Goal: Find specific page/section: Find specific page/section

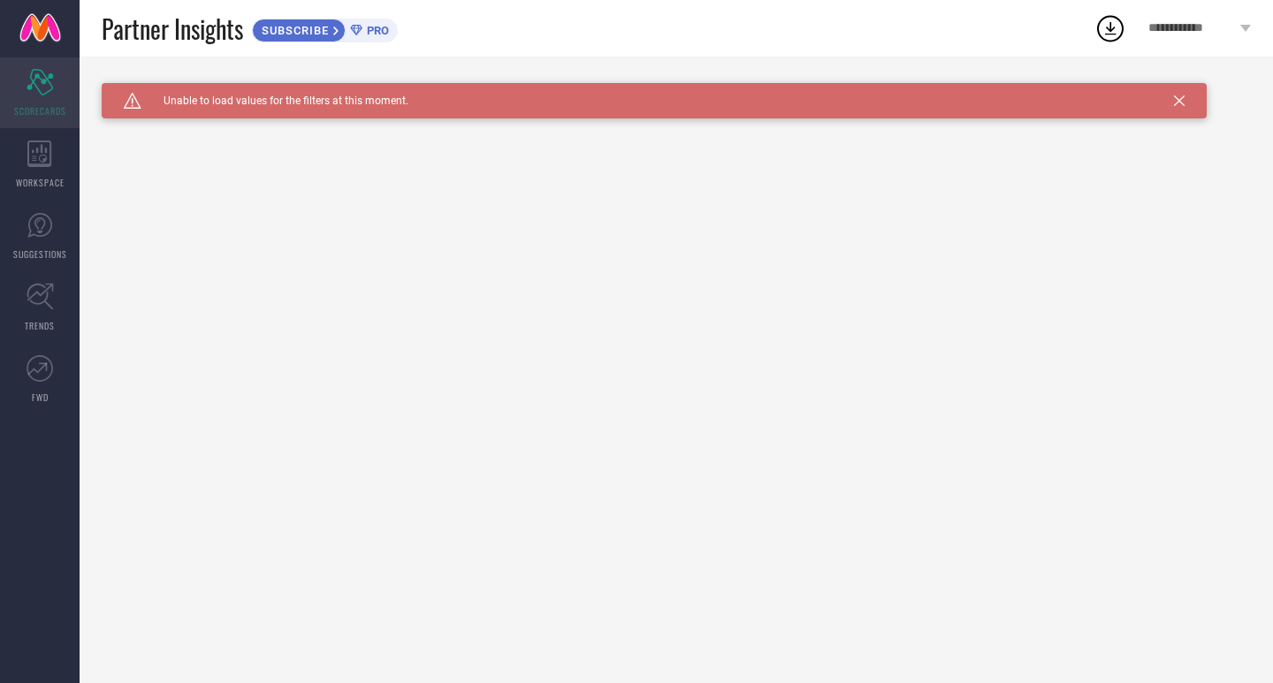
click at [57, 87] on div "Scorecard SCORECARDS" at bounding box center [40, 92] width 80 height 71
click at [37, 236] on icon at bounding box center [39, 225] width 25 height 25
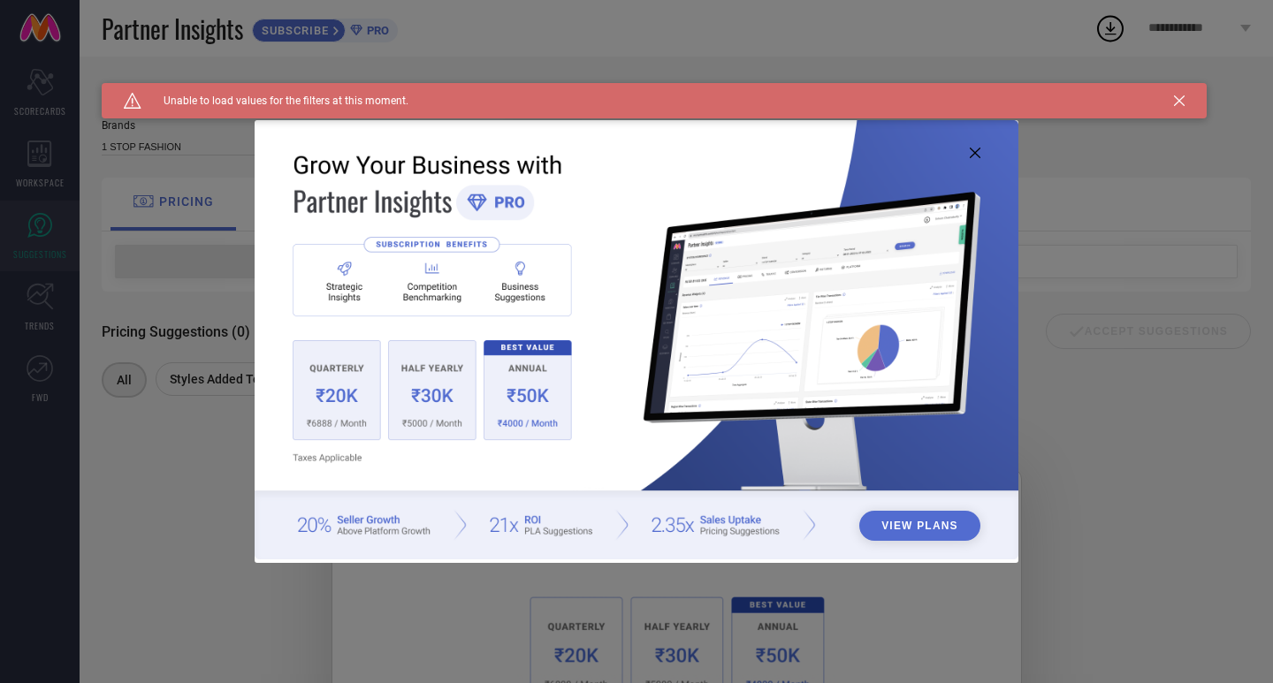
click at [36, 285] on div "View Plans" at bounding box center [636, 341] width 1273 height 683
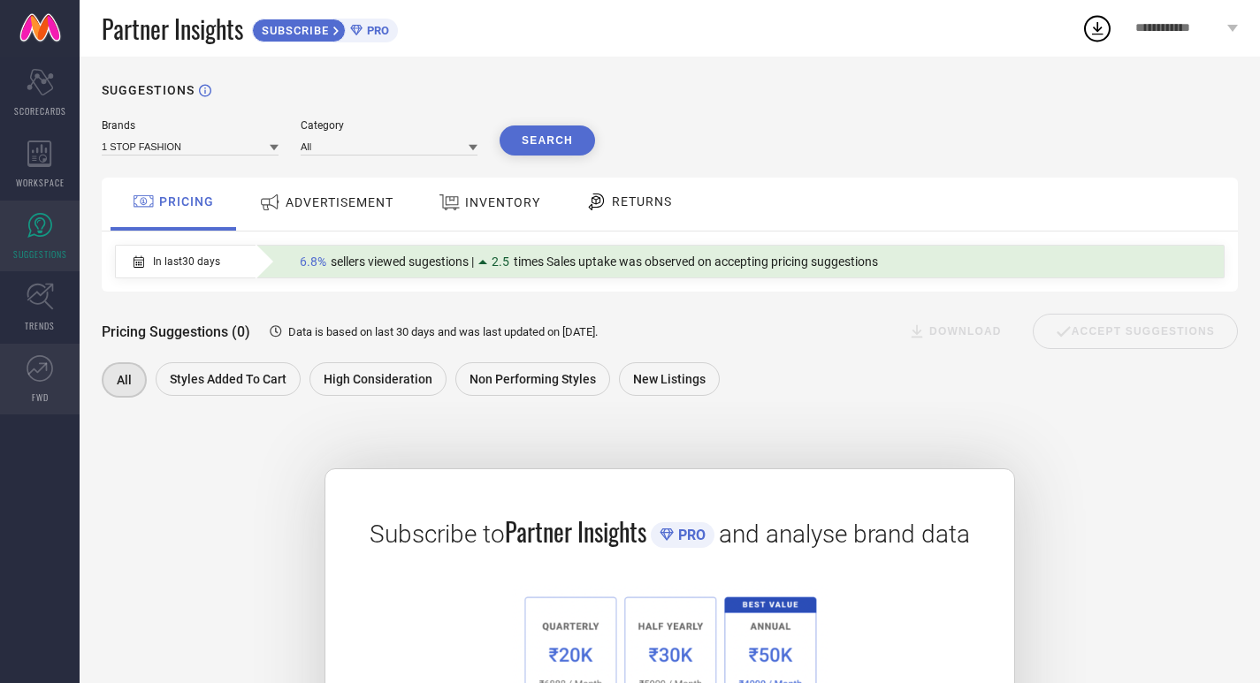
click at [54, 362] on link "FWD" at bounding box center [40, 379] width 80 height 71
